Goal: Leave review/rating

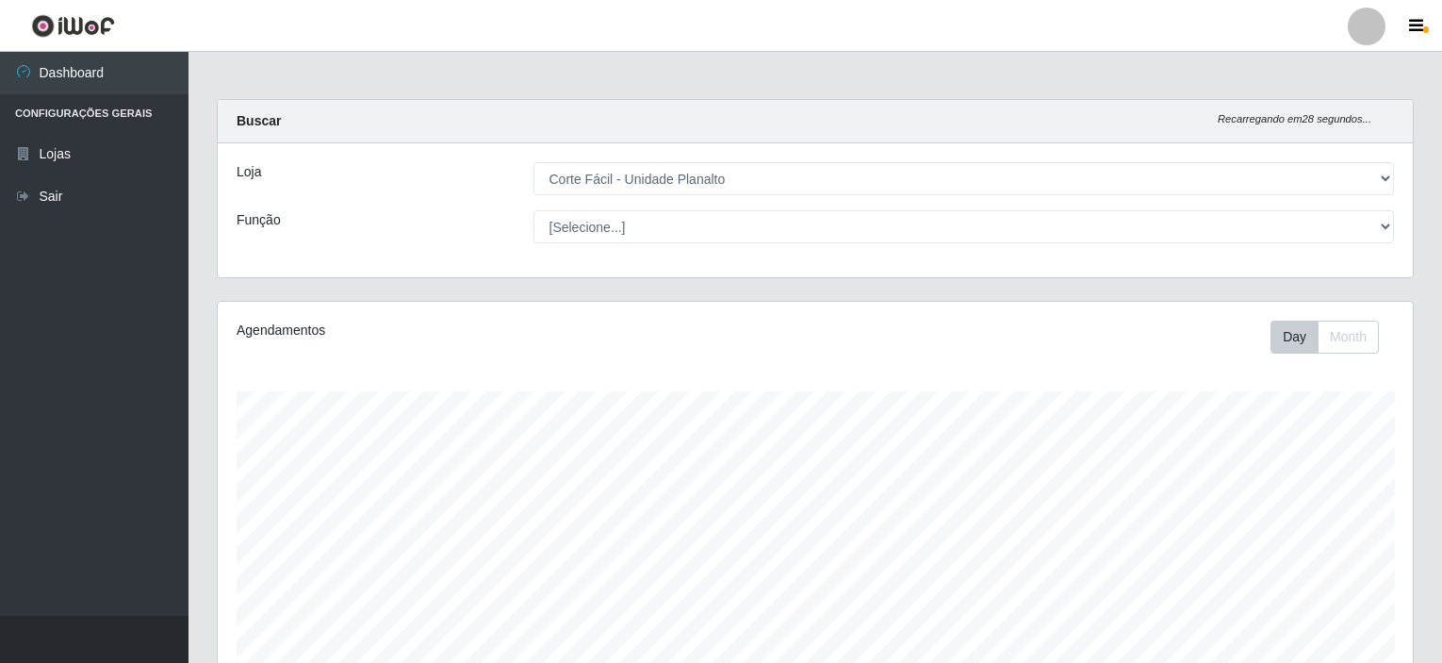
select select "202"
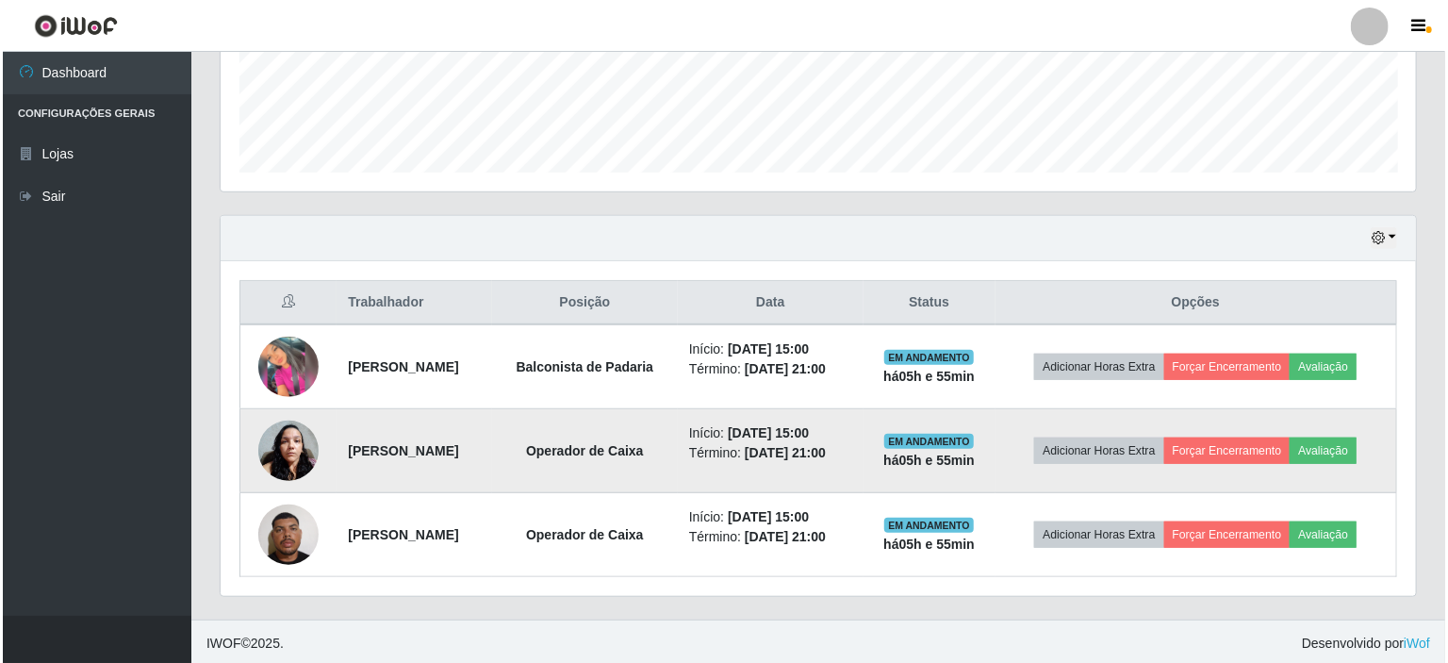
scroll to position [391, 1195]
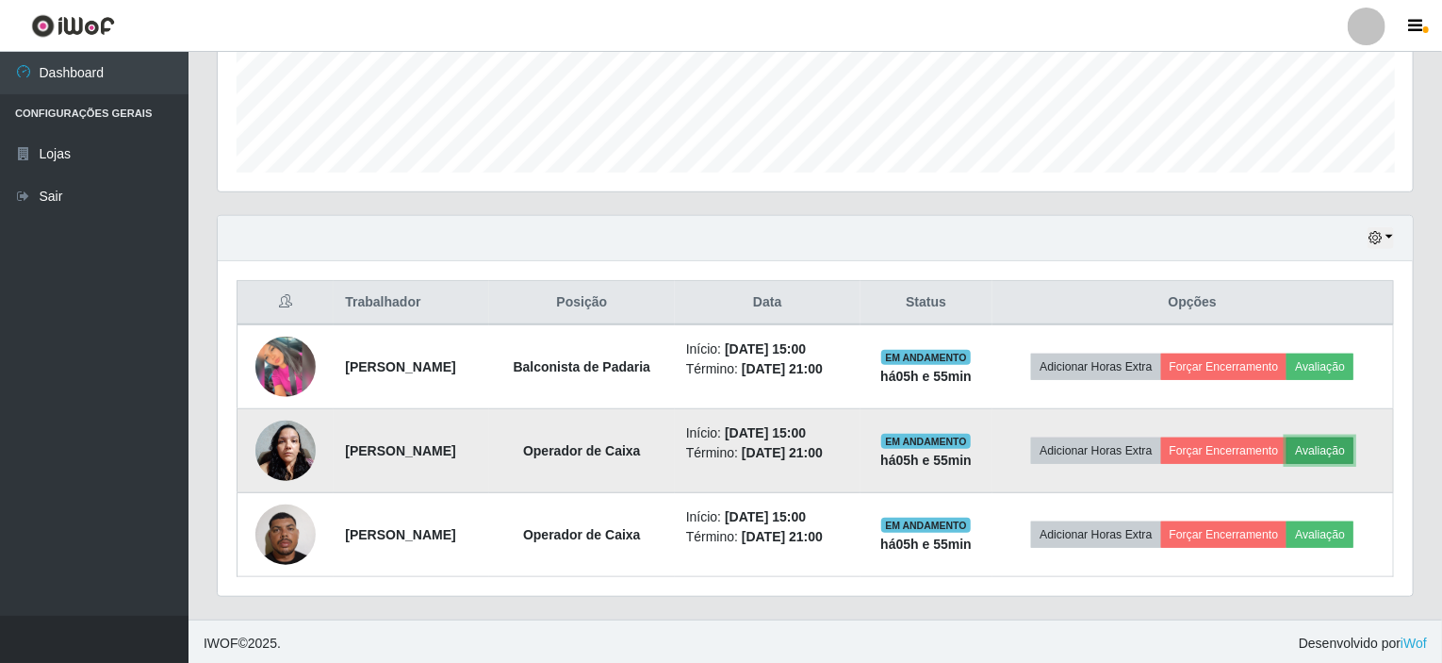
click at [1335, 454] on button "Avaliação" at bounding box center [1320, 450] width 67 height 26
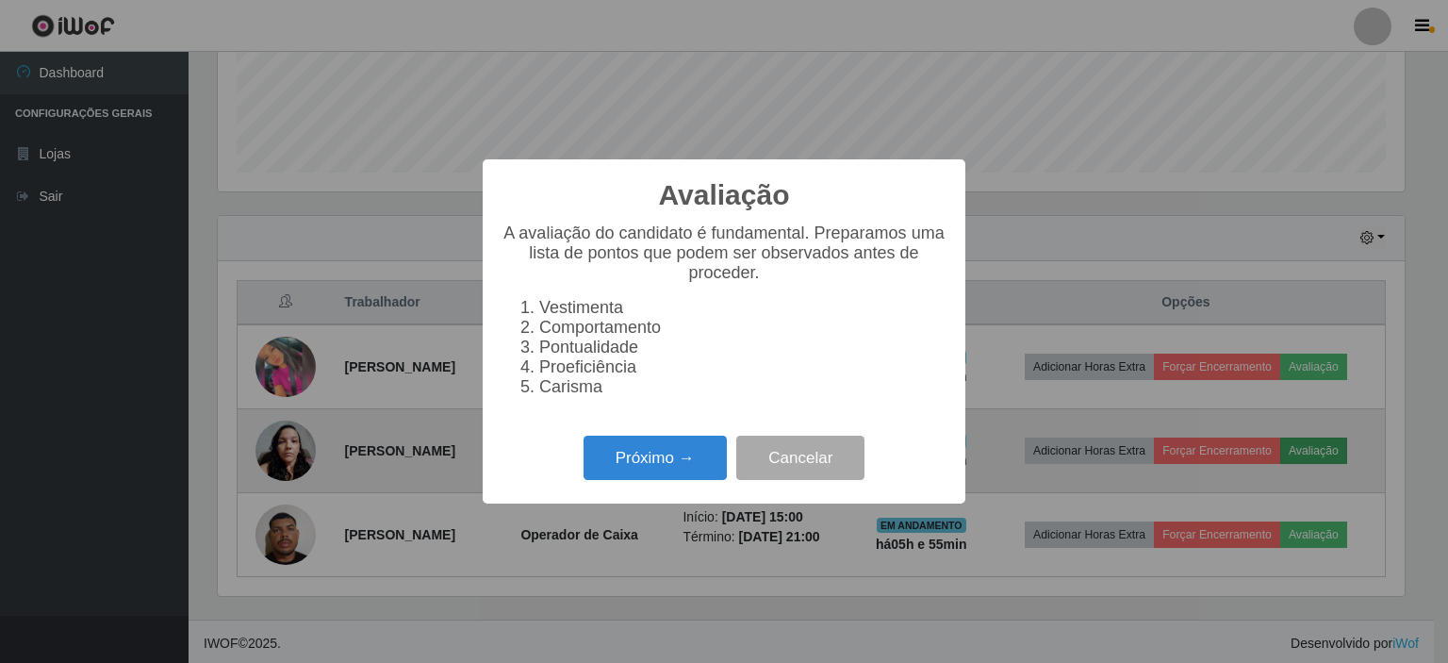
scroll to position [391, 1188]
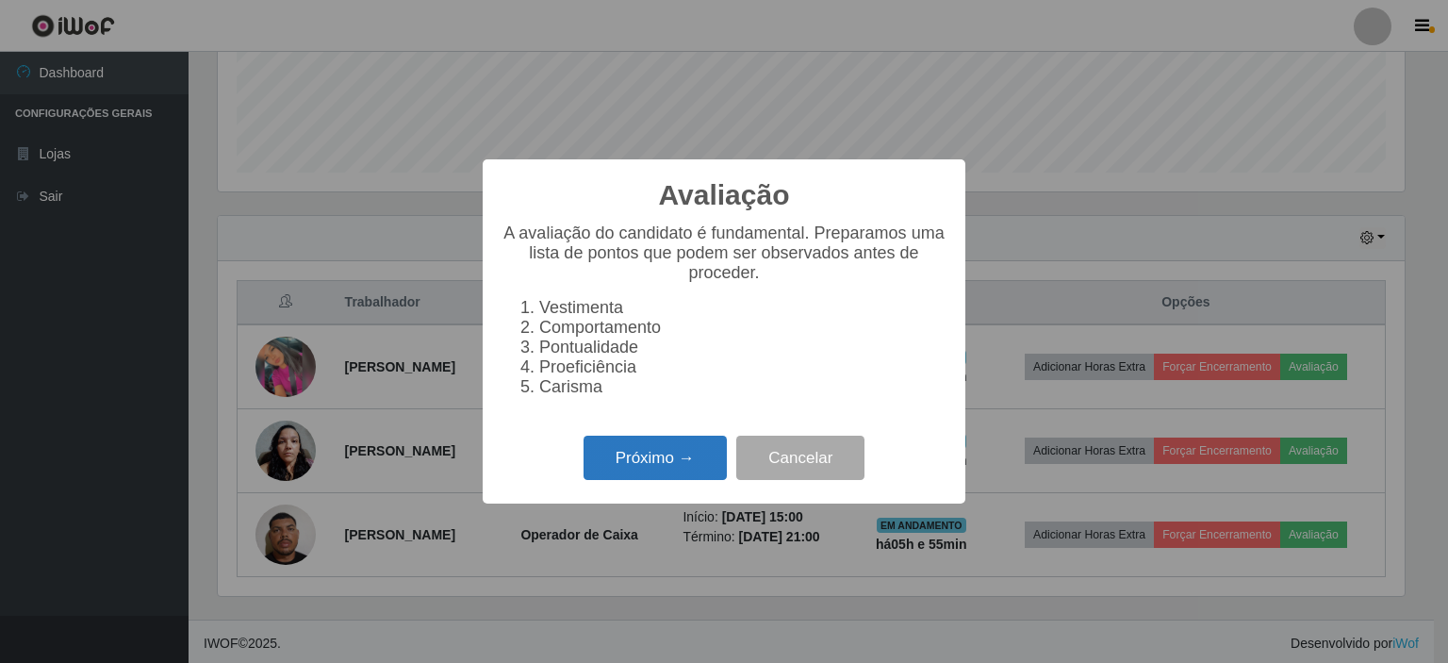
click at [662, 458] on button "Próximo →" at bounding box center [654, 457] width 143 height 44
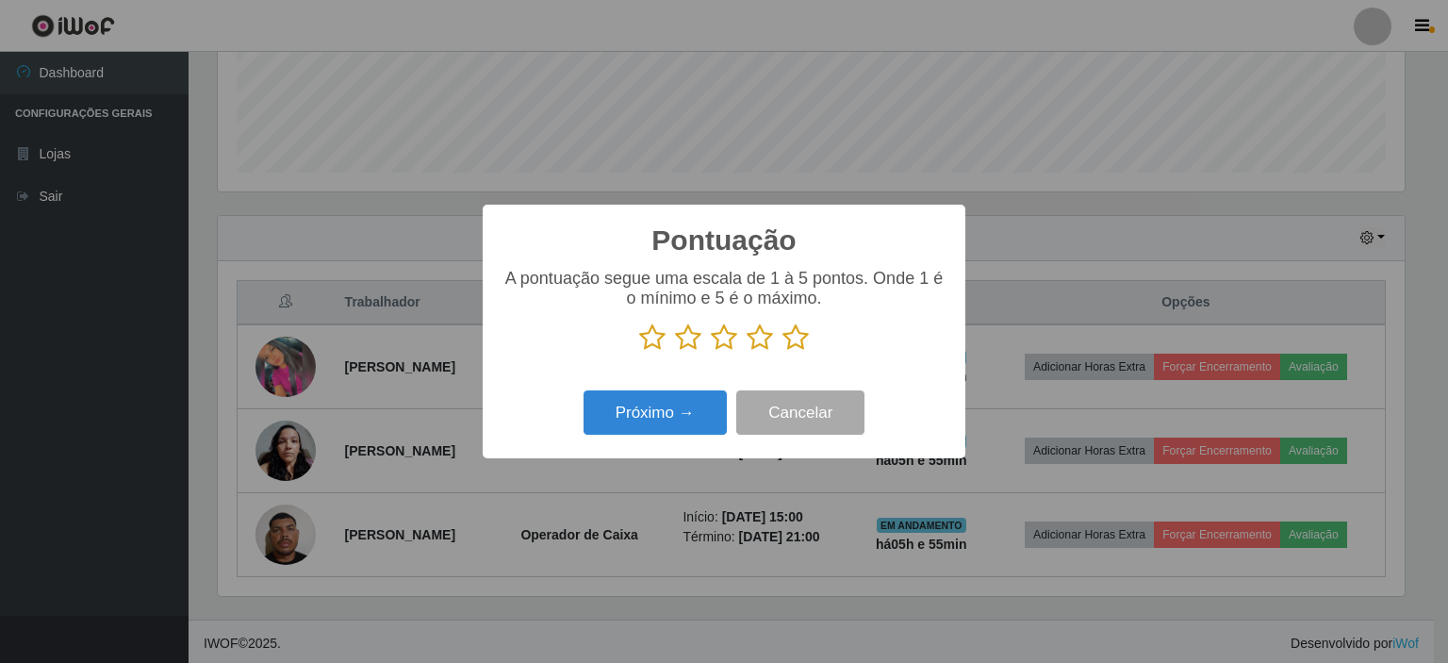
click at [809, 347] on p at bounding box center [723, 337] width 445 height 28
click at [795, 348] on icon at bounding box center [795, 337] width 26 height 28
click at [782, 352] on input "radio" at bounding box center [782, 352] width 0 height 0
click at [795, 335] on icon at bounding box center [795, 337] width 26 height 28
click at [782, 352] on input "radio" at bounding box center [782, 352] width 0 height 0
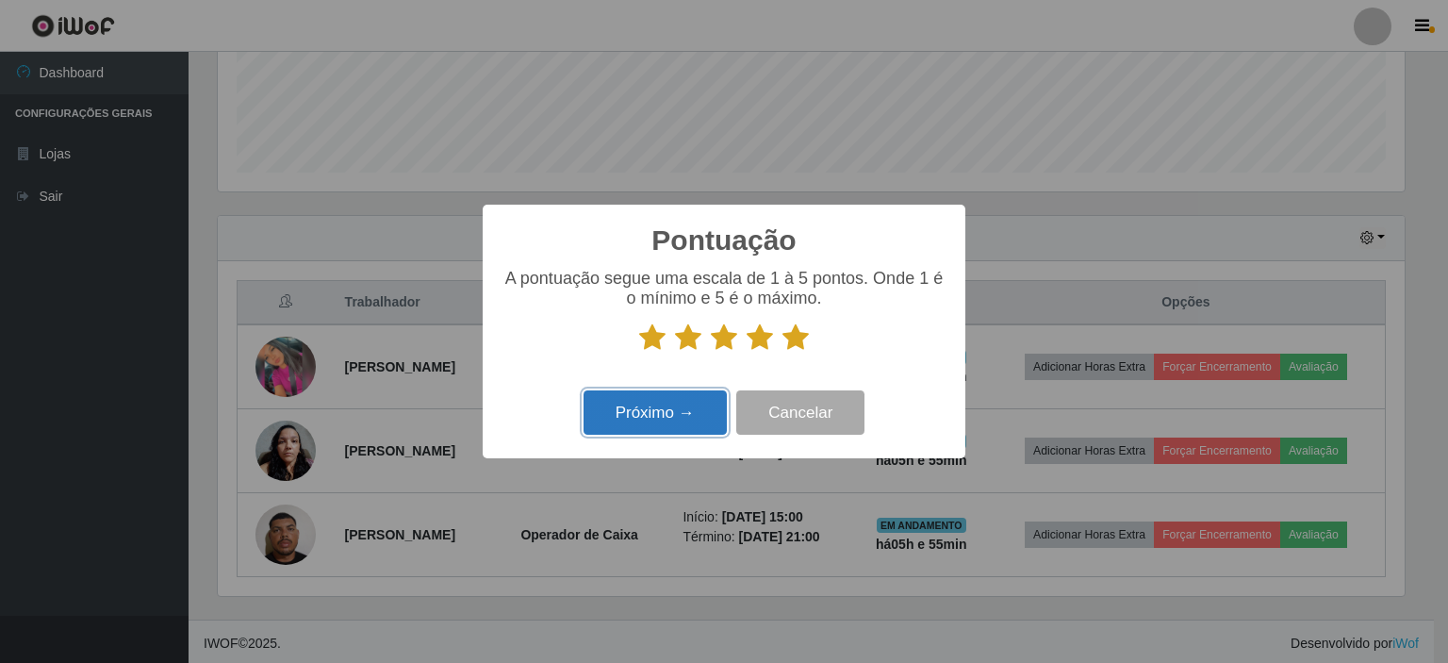
click at [707, 401] on button "Próximo →" at bounding box center [654, 412] width 143 height 44
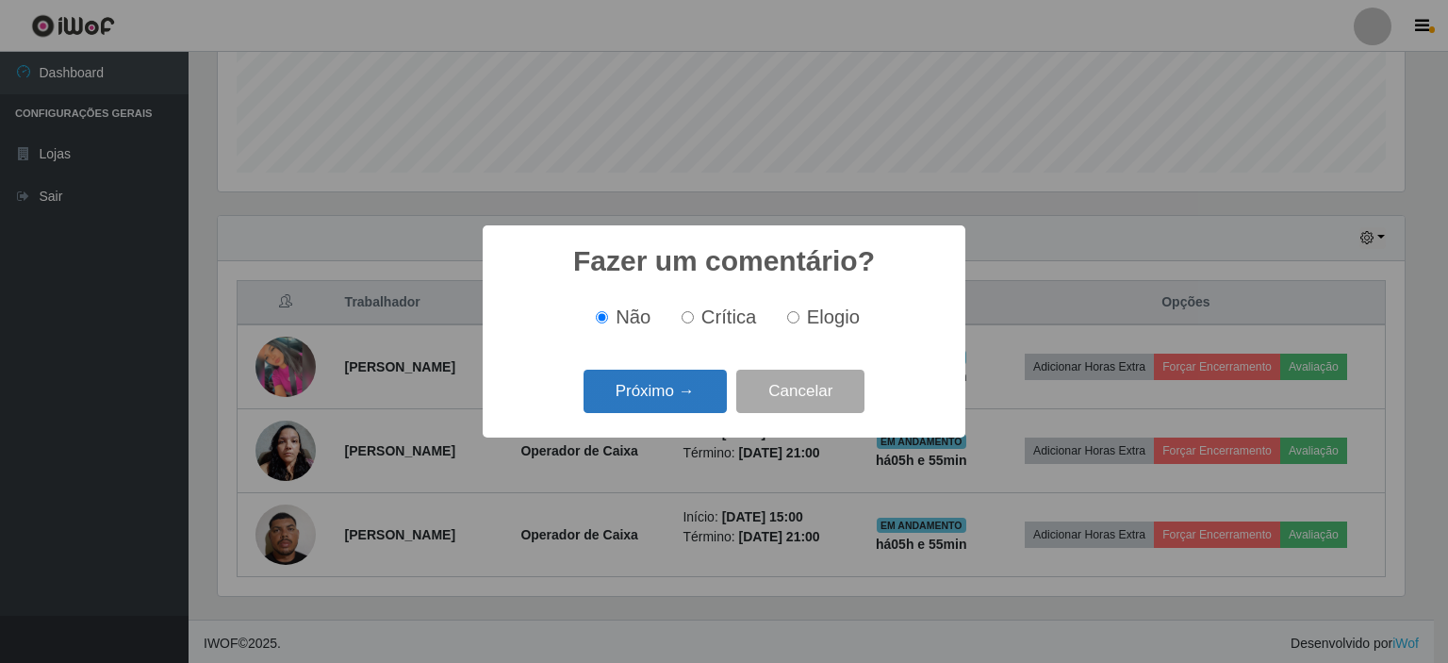
click at [681, 382] on button "Próximo →" at bounding box center [654, 391] width 143 height 44
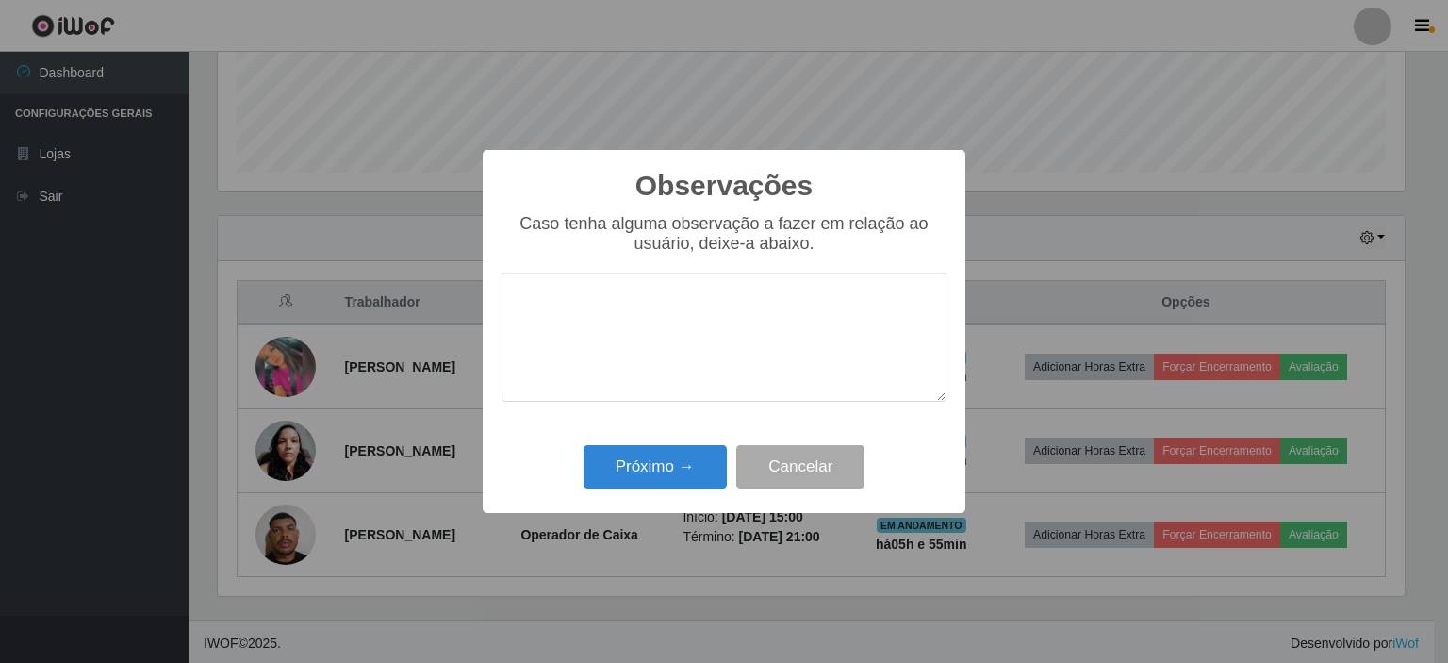
click at [702, 343] on textarea at bounding box center [723, 336] width 445 height 129
type textarea "PROATIVA"
click at [668, 455] on button "Próximo →" at bounding box center [654, 467] width 143 height 44
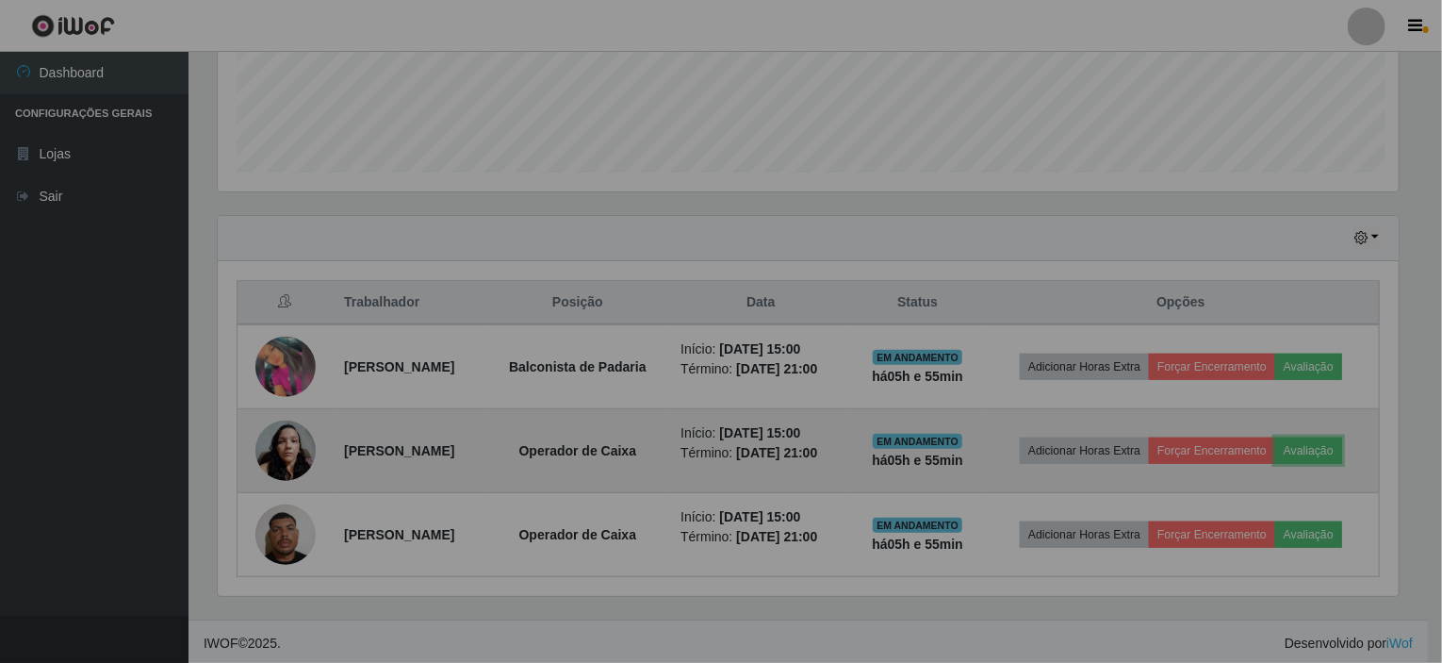
scroll to position [391, 1195]
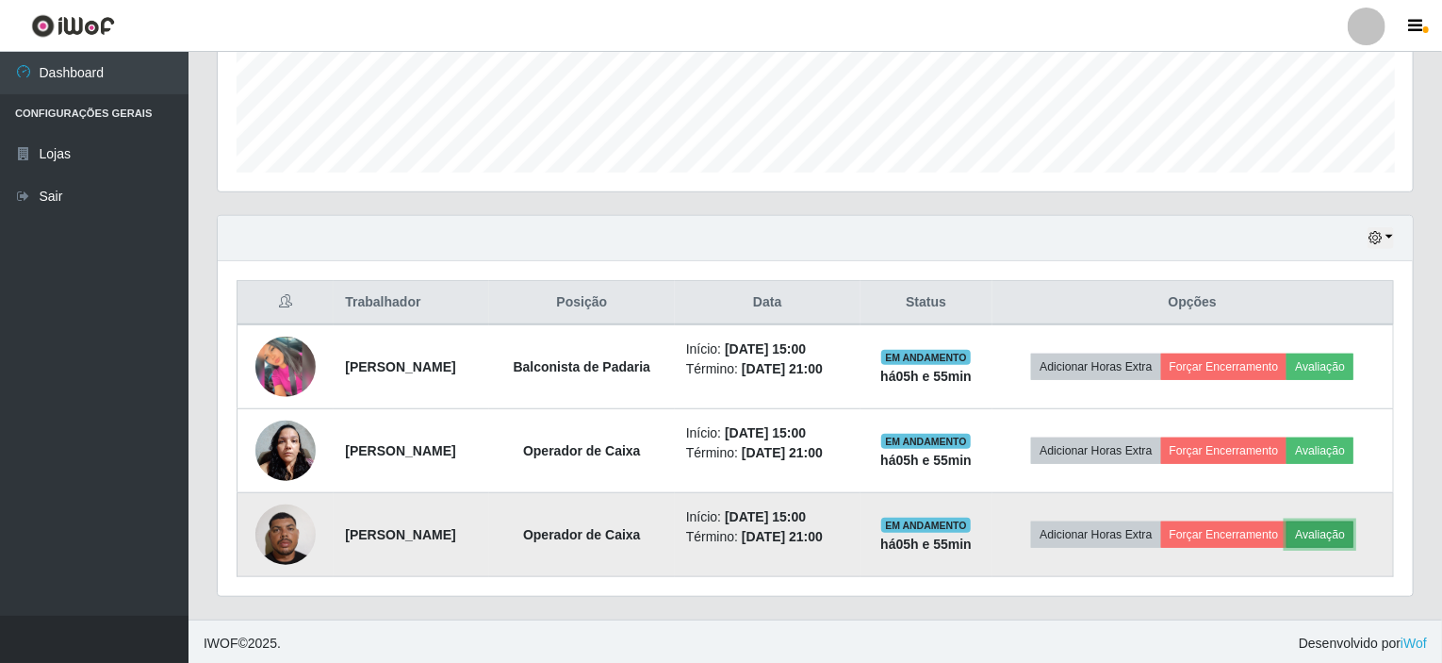
click at [1349, 528] on button "Avaliação" at bounding box center [1320, 534] width 67 height 26
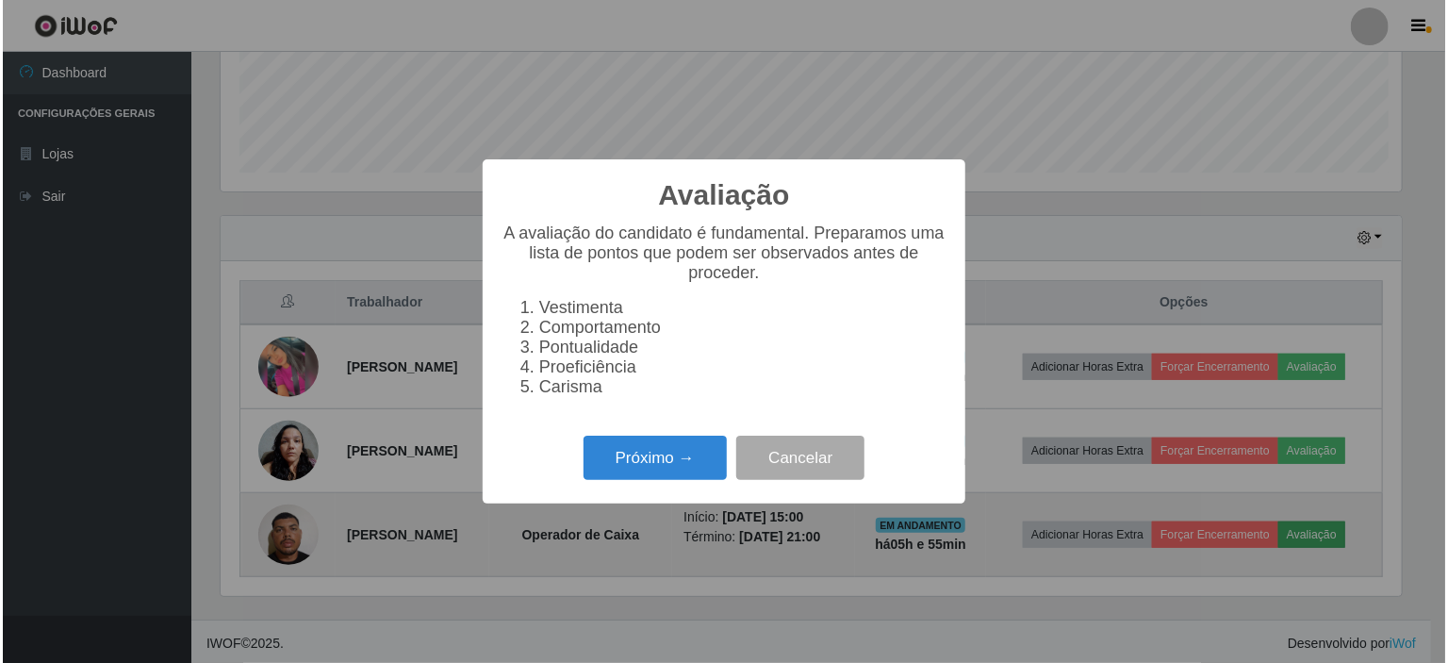
scroll to position [391, 1188]
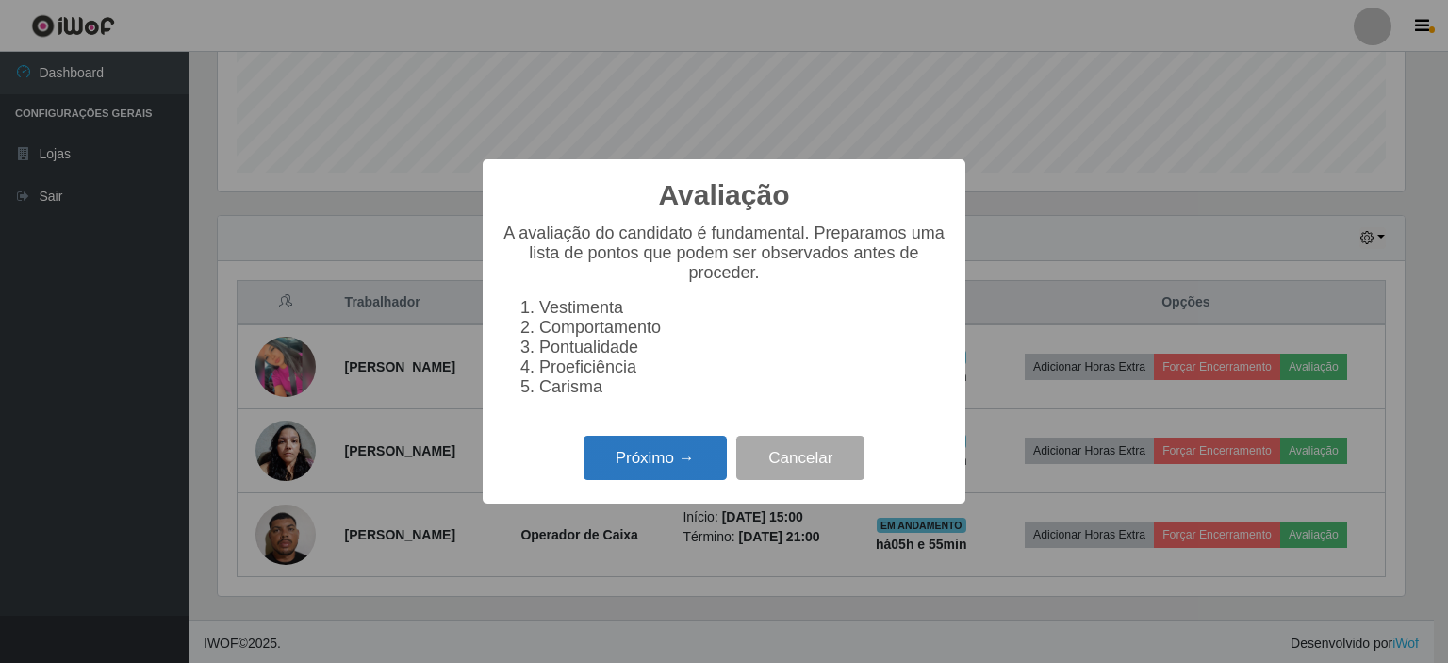
click at [667, 476] on button "Próximo →" at bounding box center [654, 457] width 143 height 44
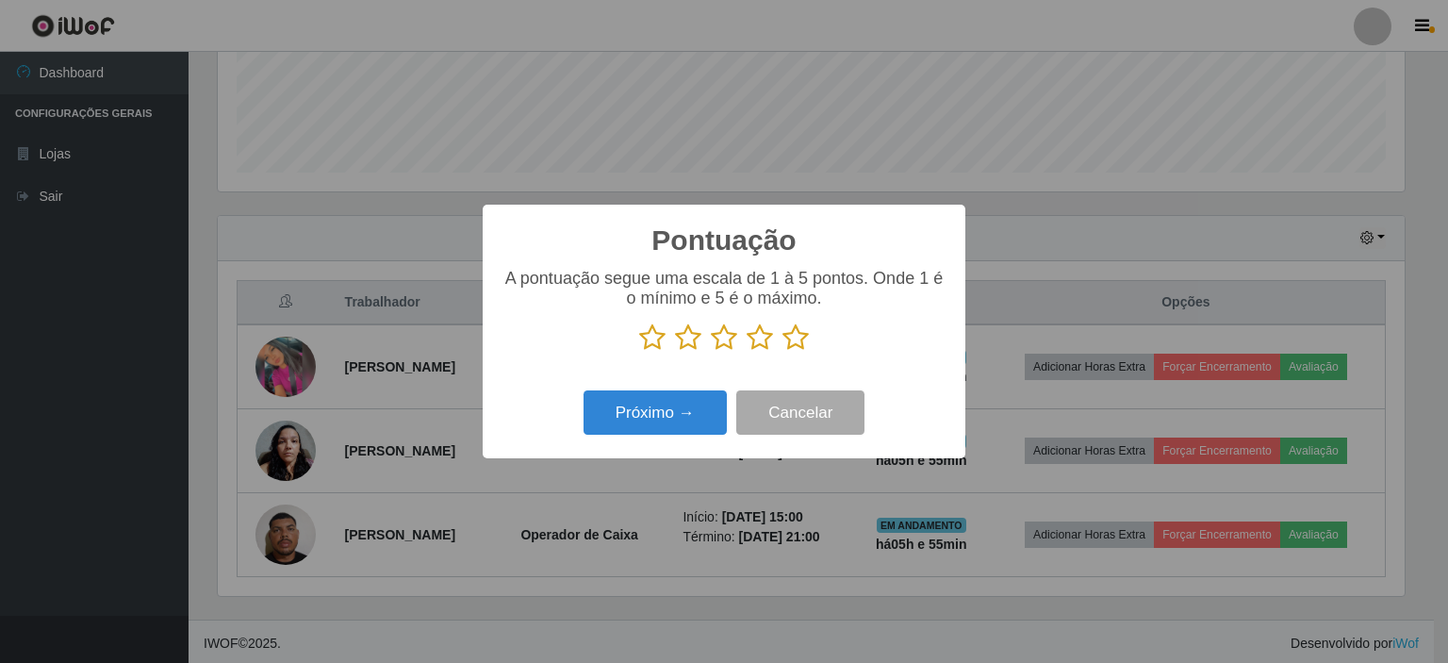
scroll to position [942143, 941346]
click at [801, 352] on icon at bounding box center [795, 337] width 26 height 28
click at [782, 352] on input "radio" at bounding box center [782, 352] width 0 height 0
click at [701, 402] on button "Próximo →" at bounding box center [654, 412] width 143 height 44
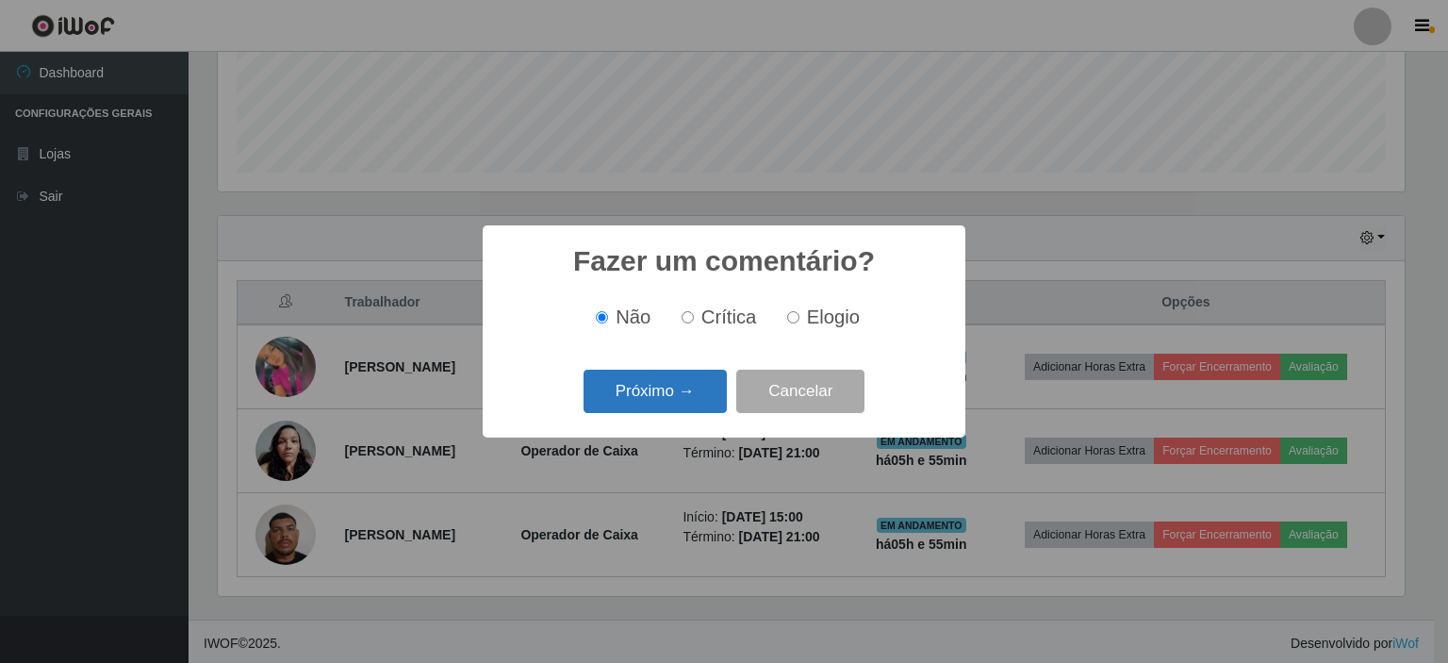
click at [701, 386] on button "Próximo →" at bounding box center [654, 391] width 143 height 44
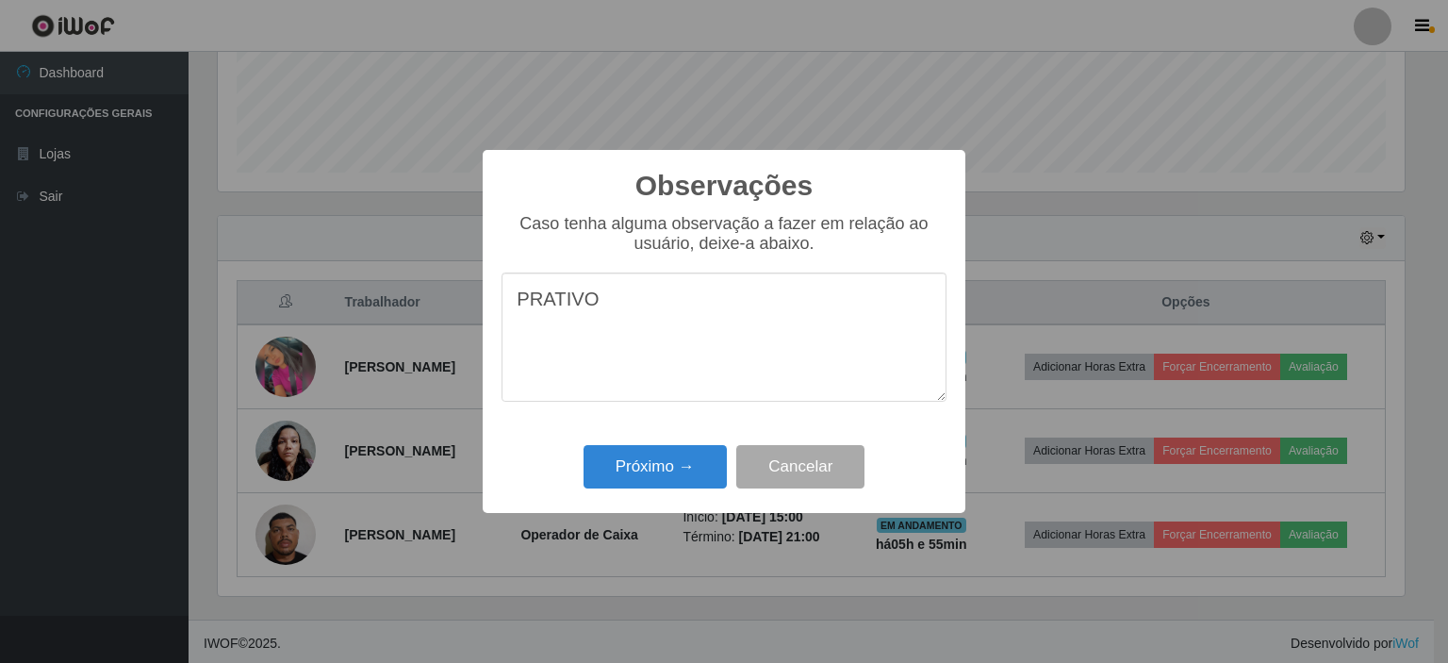
click at [543, 308] on textarea "PRATIVO" at bounding box center [723, 336] width 445 height 129
type textarea "PROATIVO"
click at [680, 492] on div "Próximo → Cancelar" at bounding box center [723, 466] width 445 height 54
click at [665, 470] on button "Próximo →" at bounding box center [654, 467] width 143 height 44
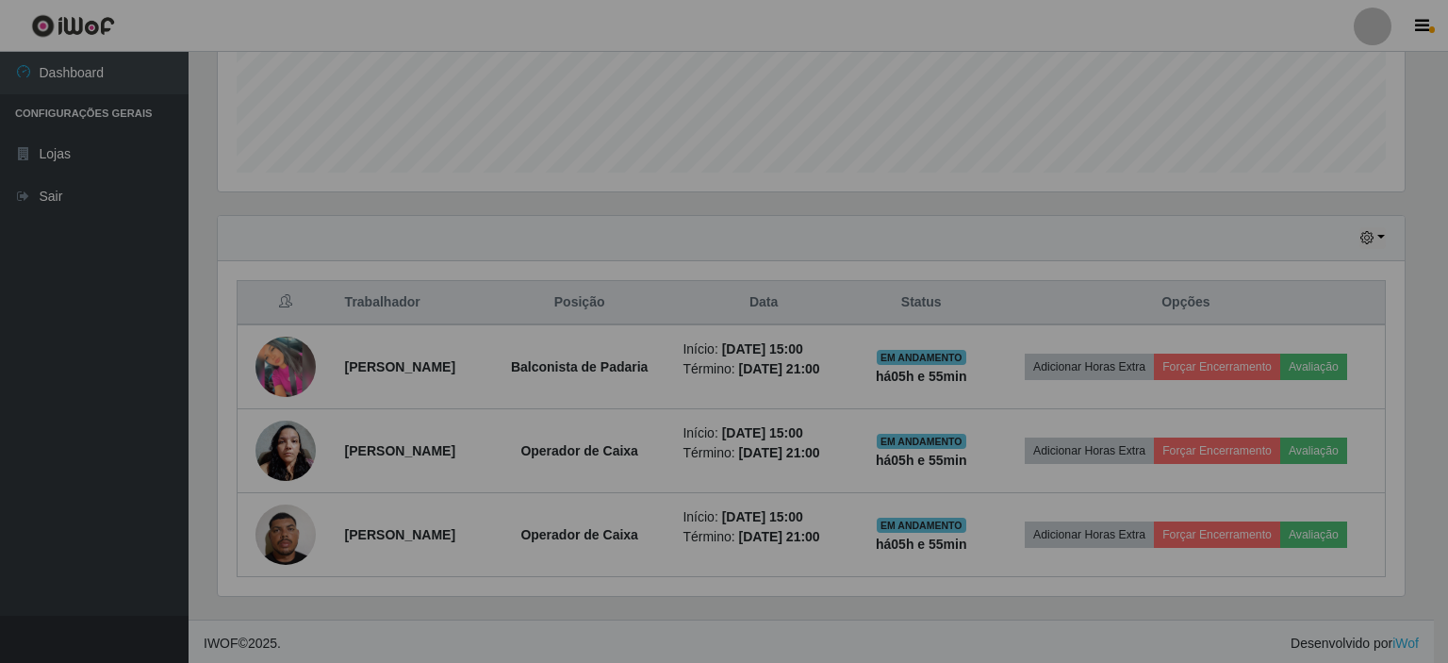
scroll to position [391, 1195]
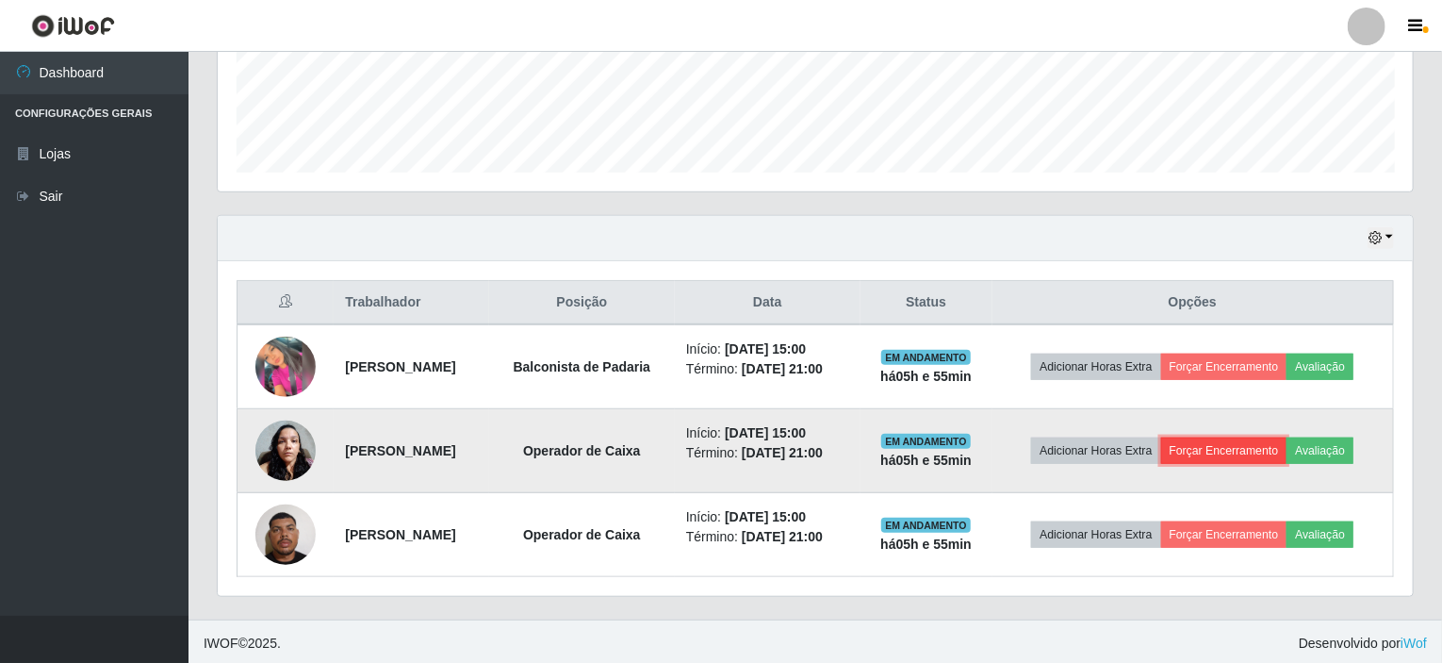
click at [1259, 446] on button "Forçar Encerramento" at bounding box center [1224, 450] width 126 height 26
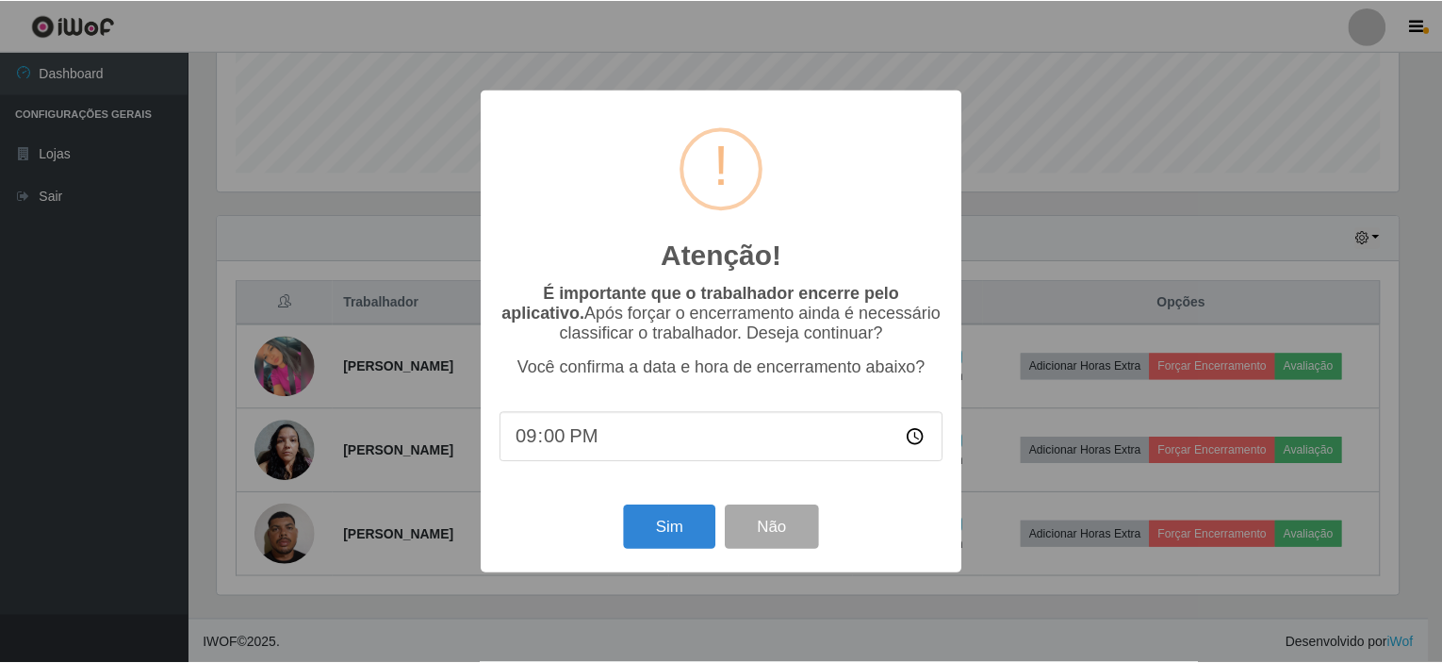
scroll to position [391, 1188]
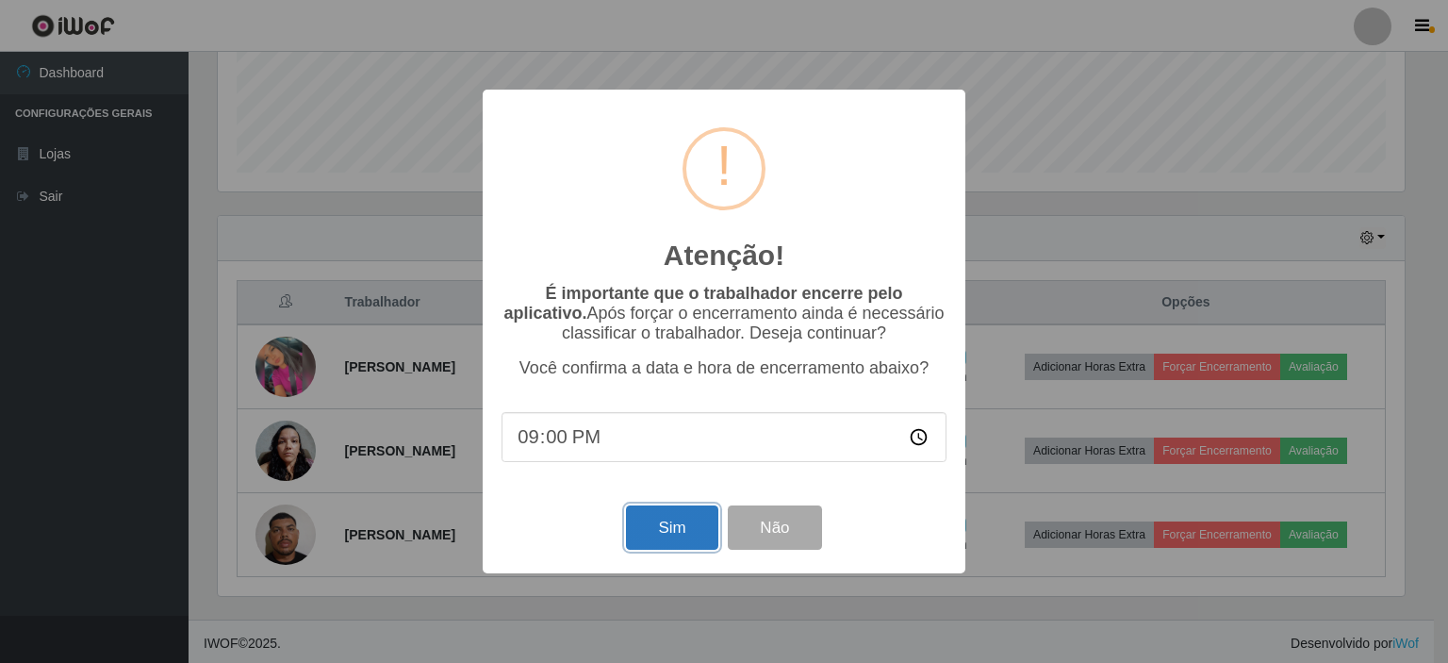
click at [668, 546] on button "Sim" at bounding box center [671, 527] width 91 height 44
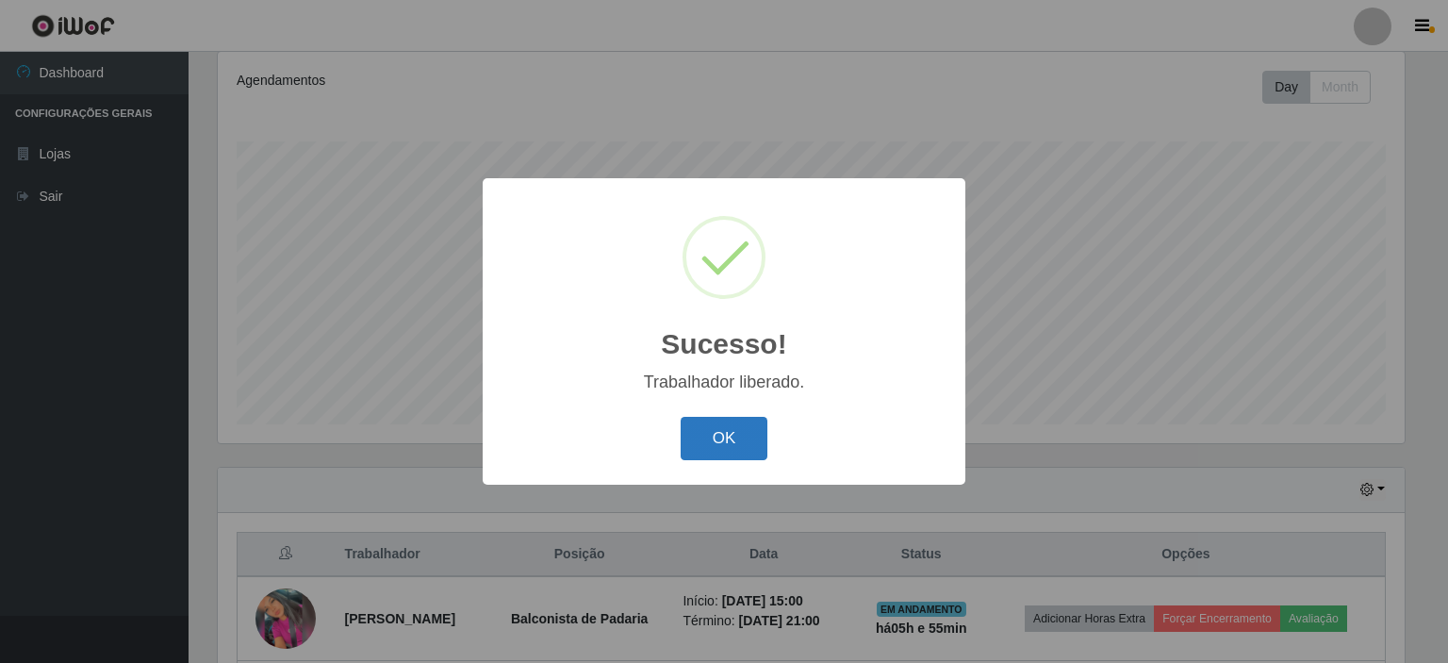
click at [764, 441] on button "OK" at bounding box center [725, 439] width 88 height 44
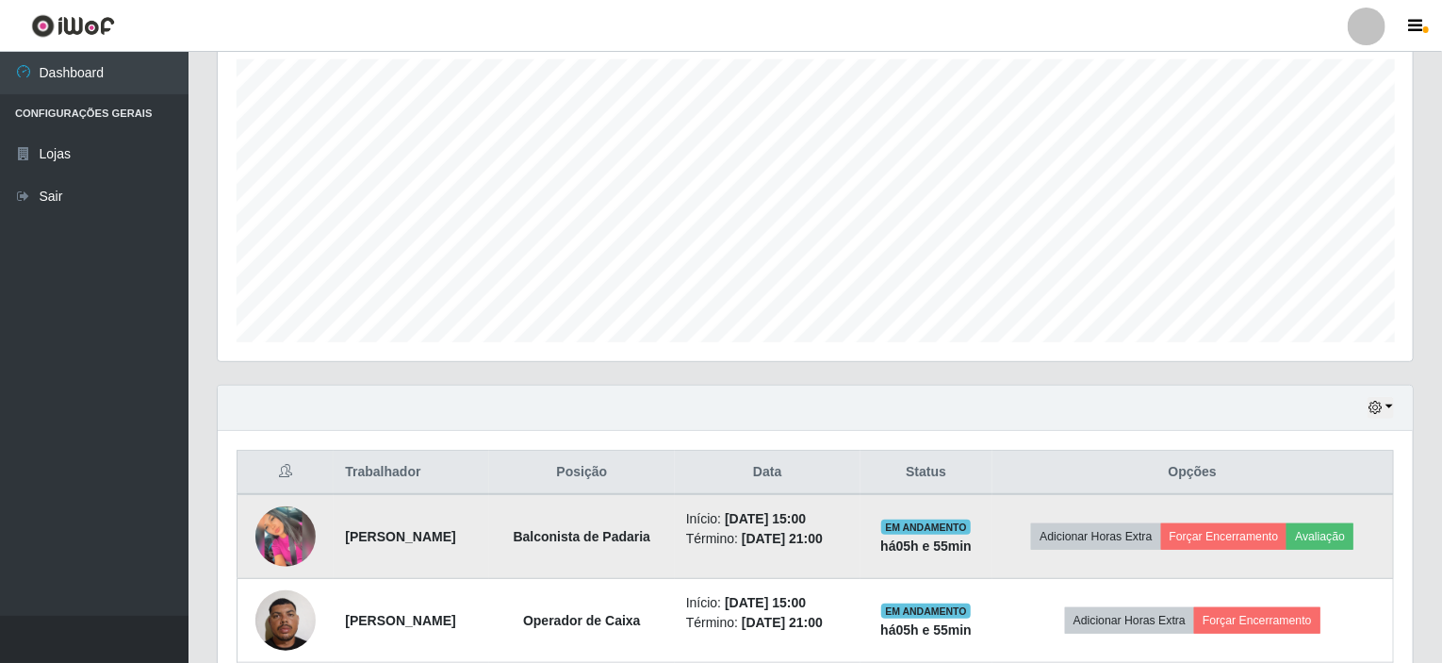
scroll to position [418, 0]
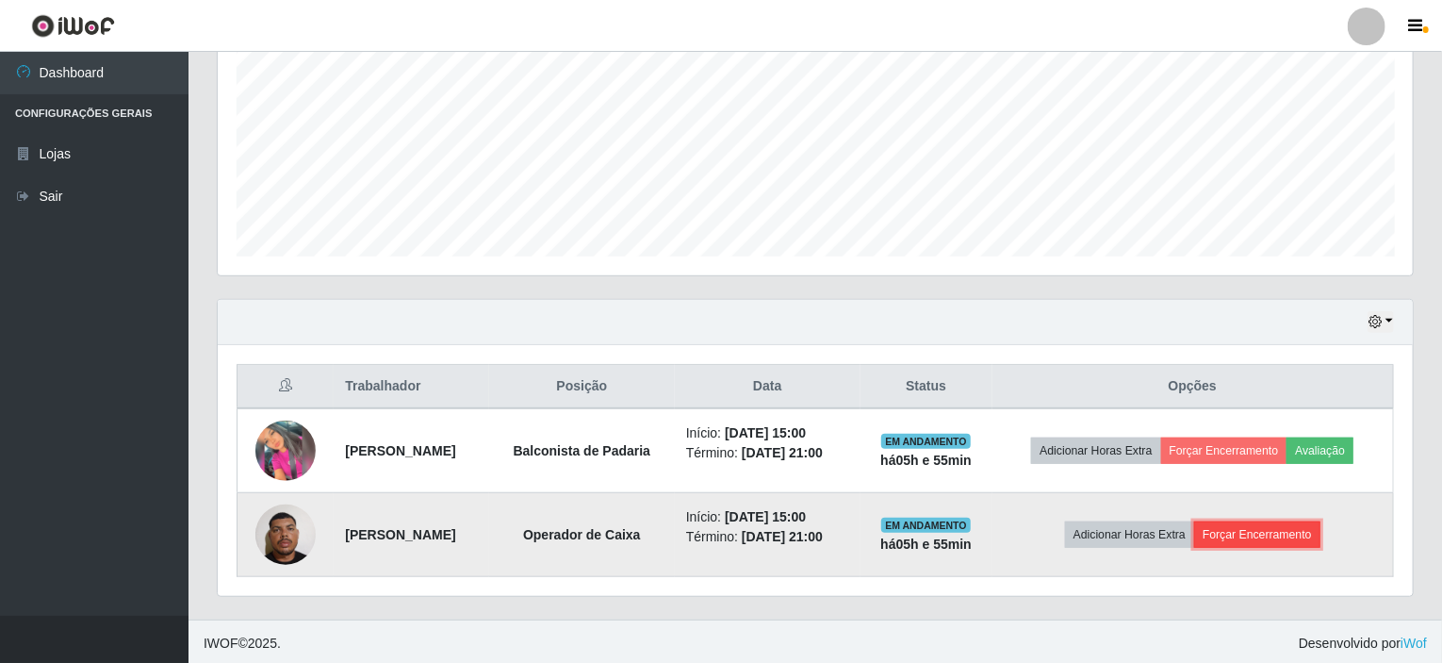
click at [1262, 541] on button "Forçar Encerramento" at bounding box center [1257, 534] width 126 height 26
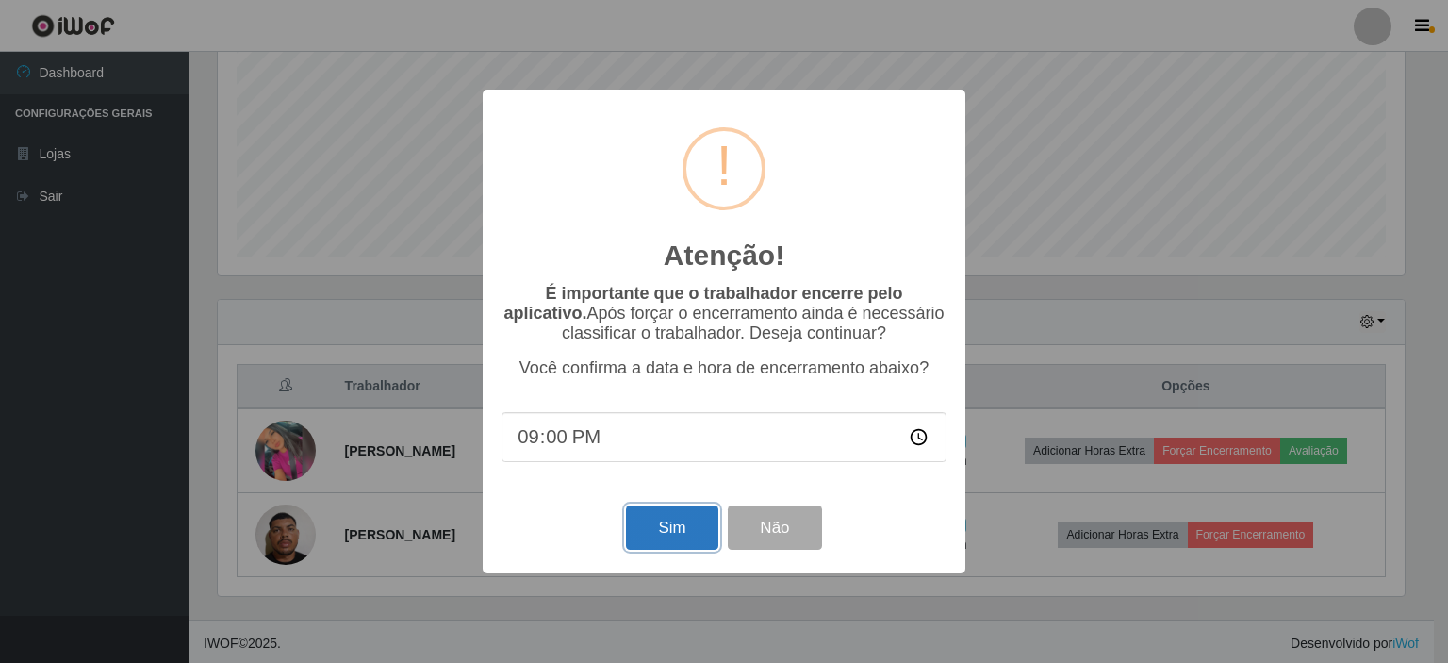
click at [680, 532] on button "Sim" at bounding box center [671, 527] width 91 height 44
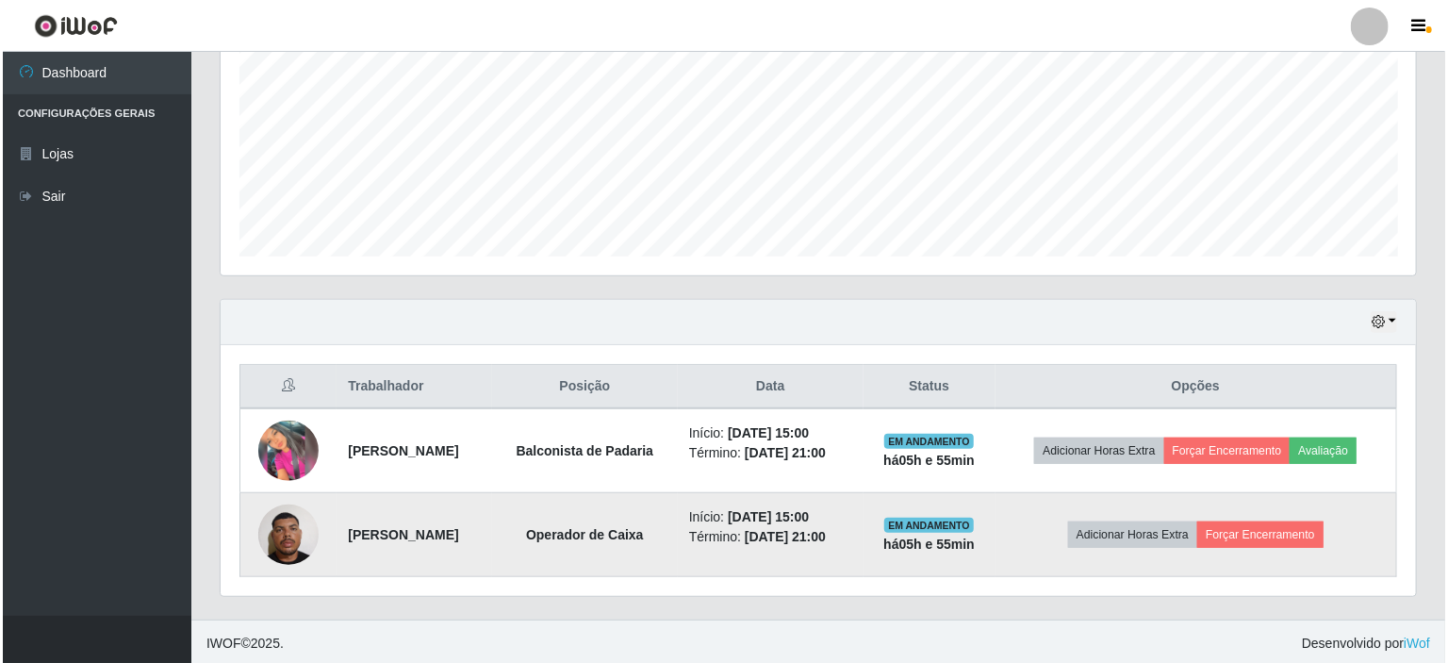
scroll to position [0, 0]
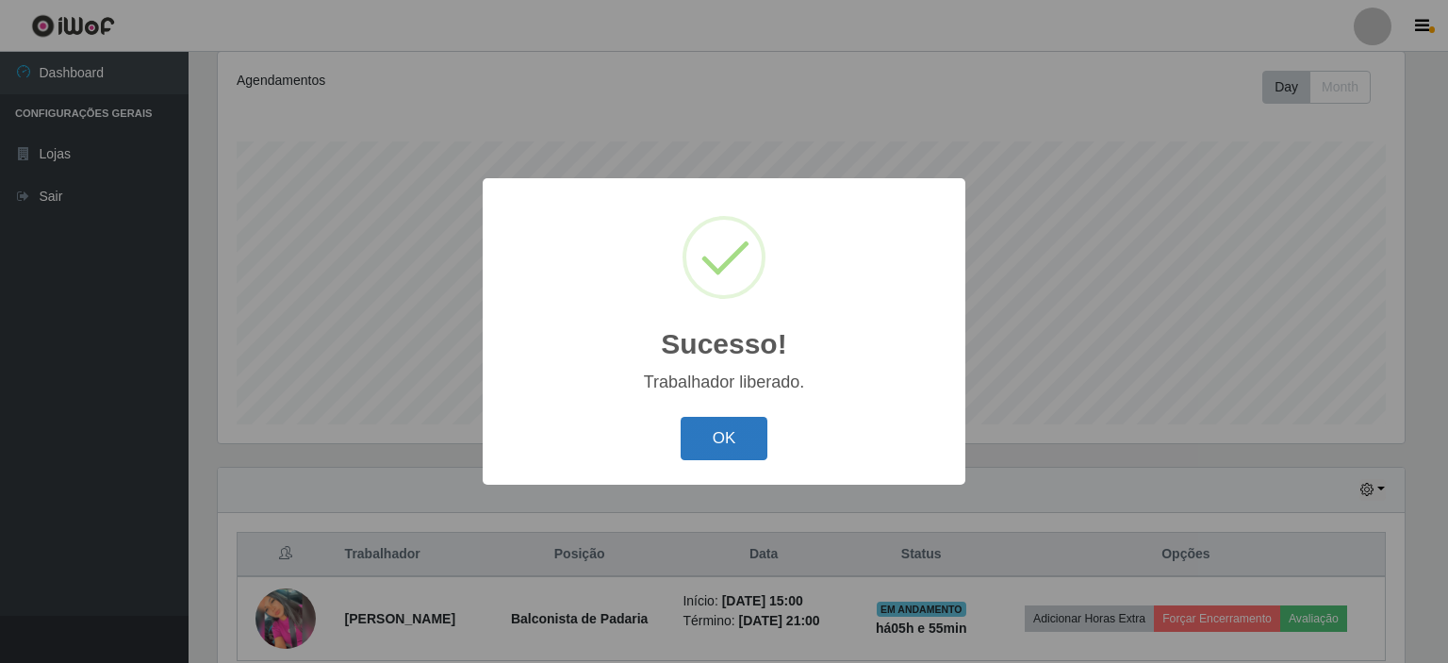
click at [754, 450] on button "OK" at bounding box center [725, 439] width 88 height 44
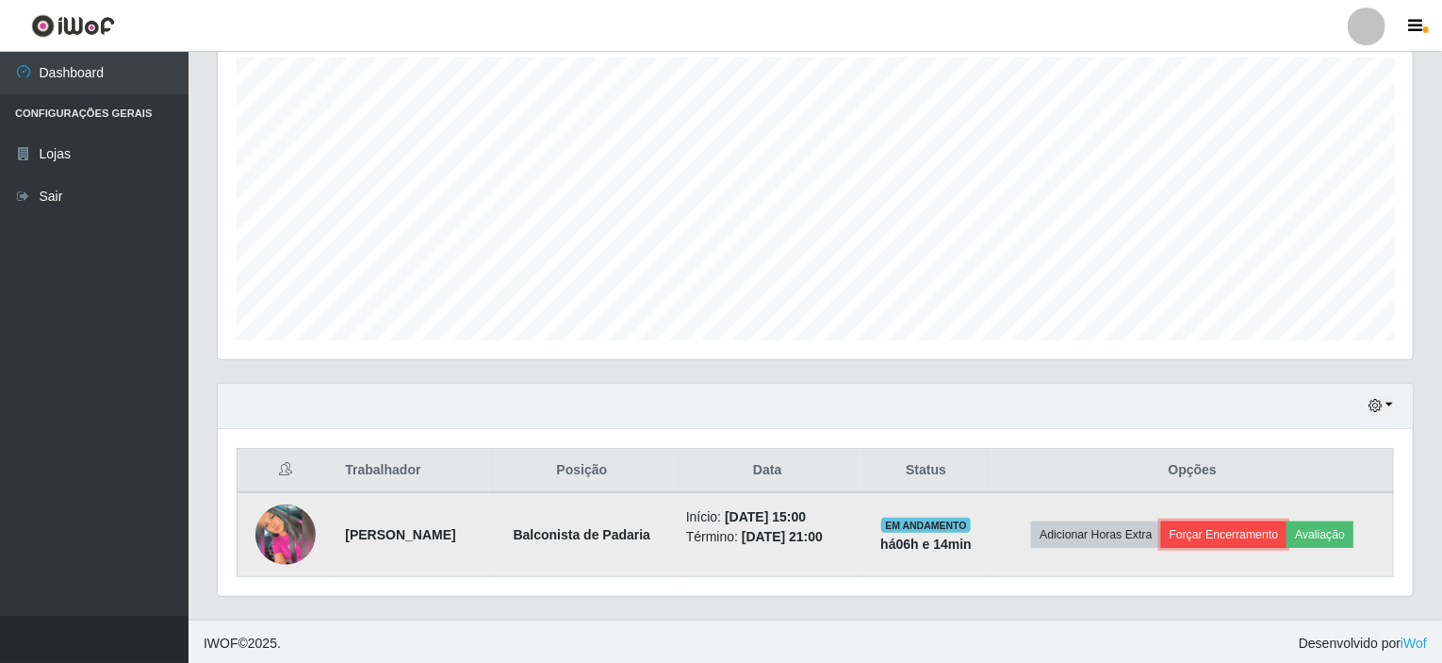
click at [1249, 531] on button "Forçar Encerramento" at bounding box center [1224, 534] width 126 height 26
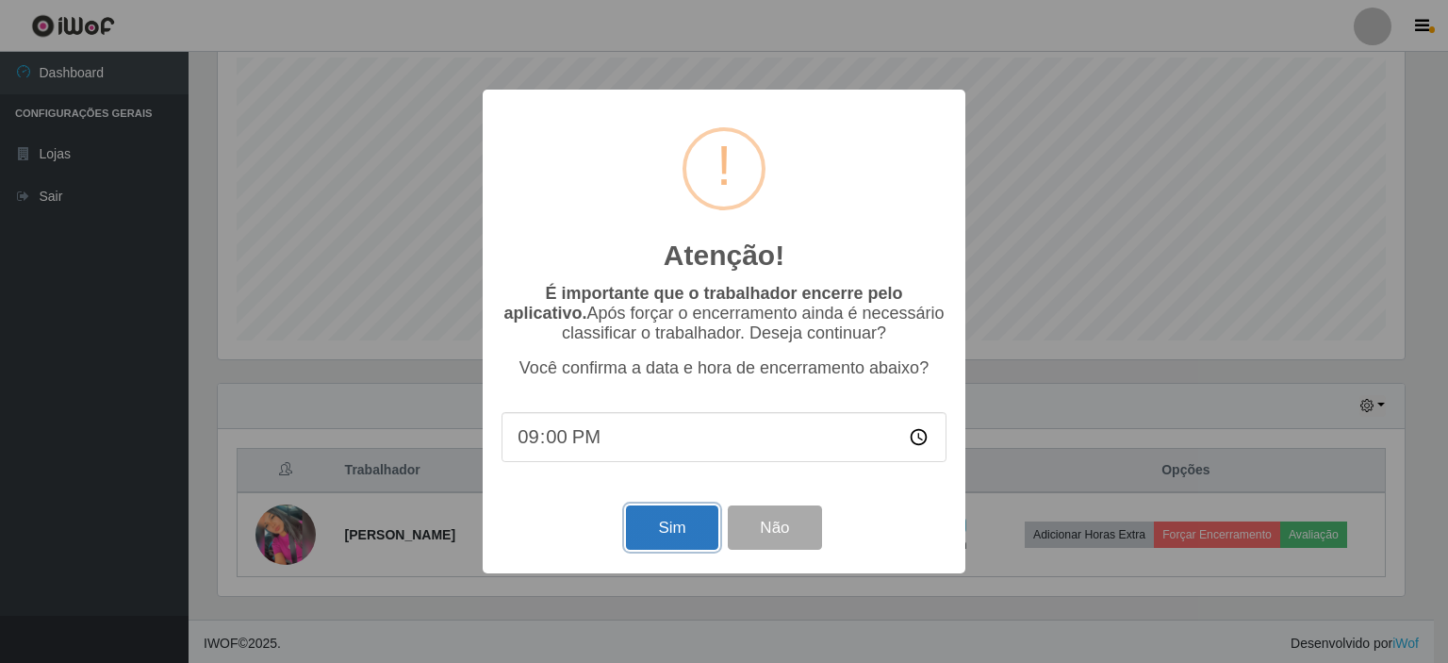
click at [690, 527] on button "Sim" at bounding box center [671, 527] width 91 height 44
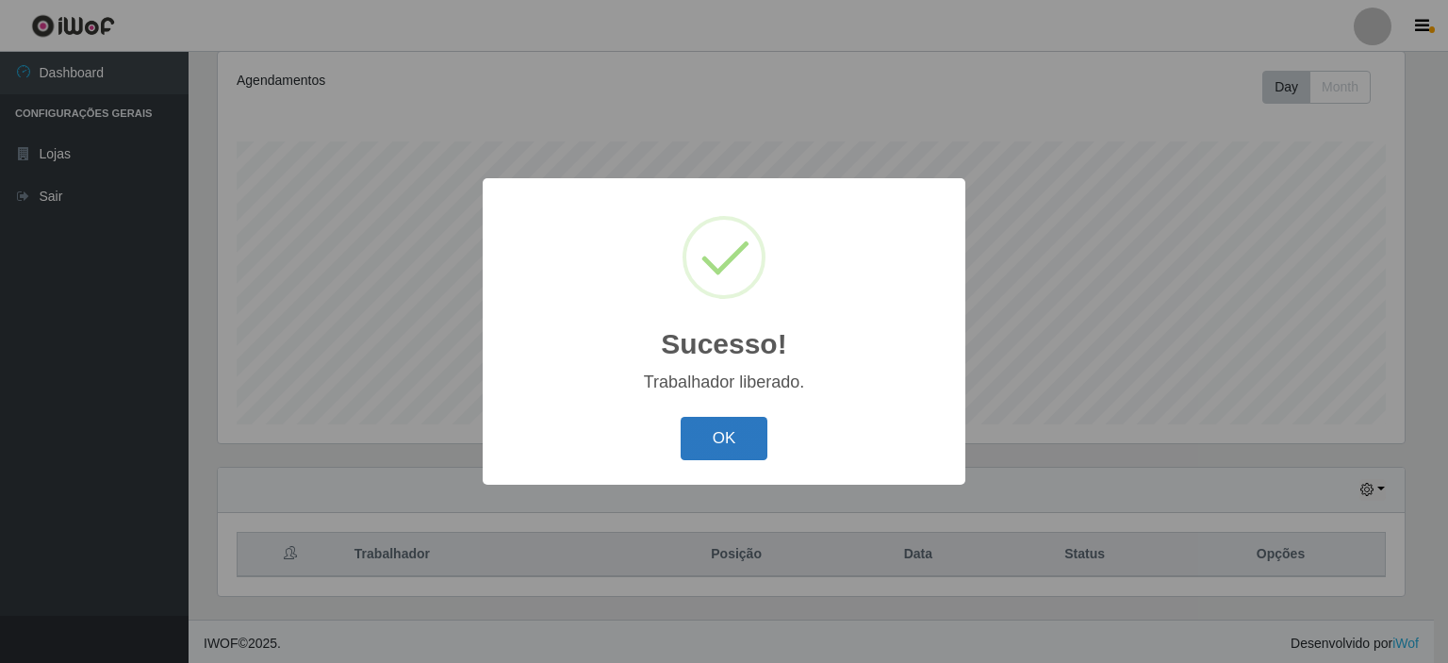
click at [727, 426] on button "OK" at bounding box center [725, 439] width 88 height 44
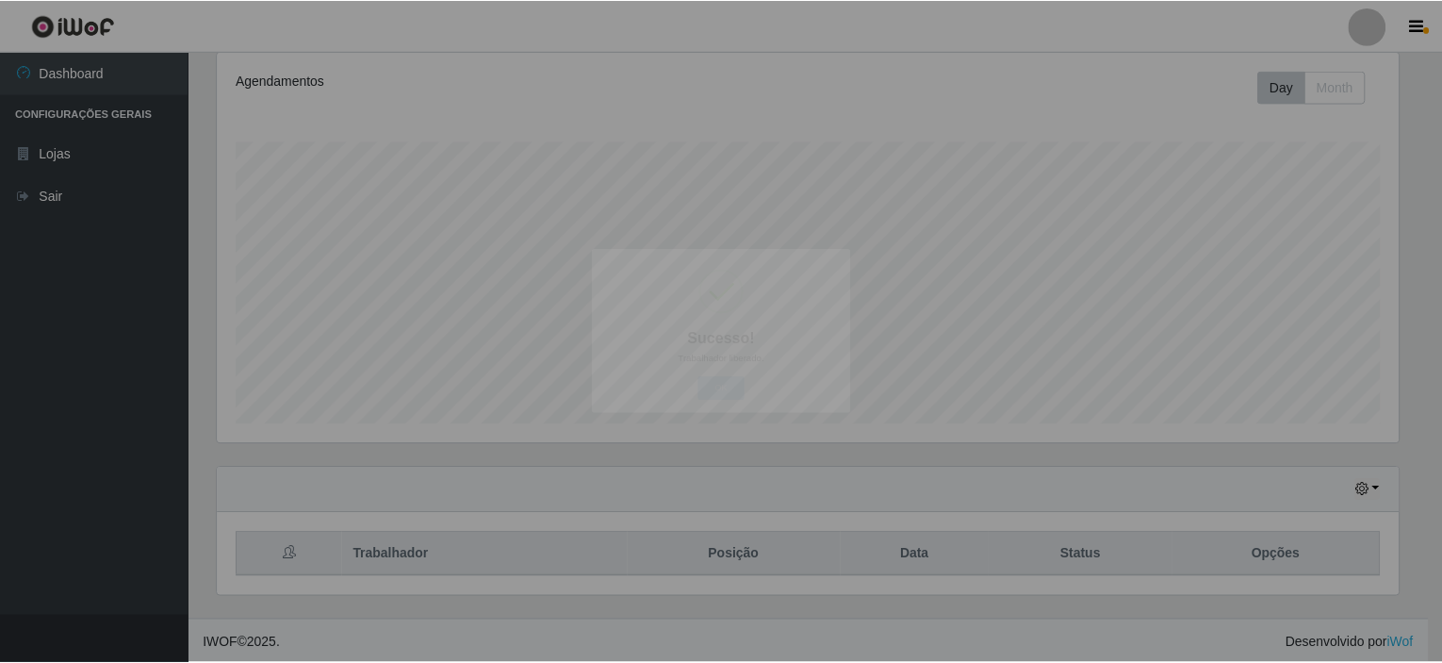
scroll to position [391, 1195]
